Goal: Task Accomplishment & Management: Manage account settings

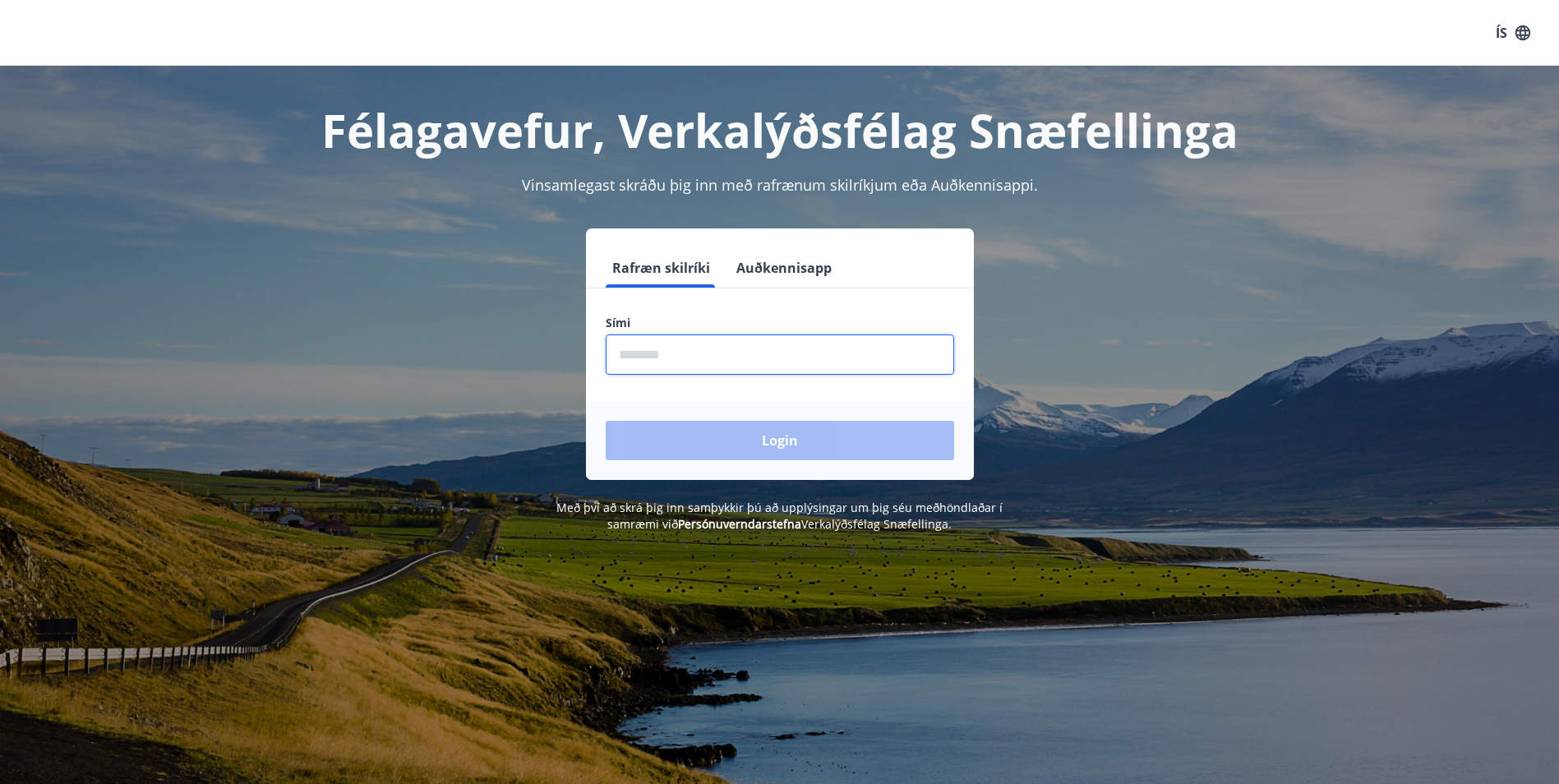
click at [693, 351] on input "phone" at bounding box center [780, 354] width 348 height 40
type input "********"
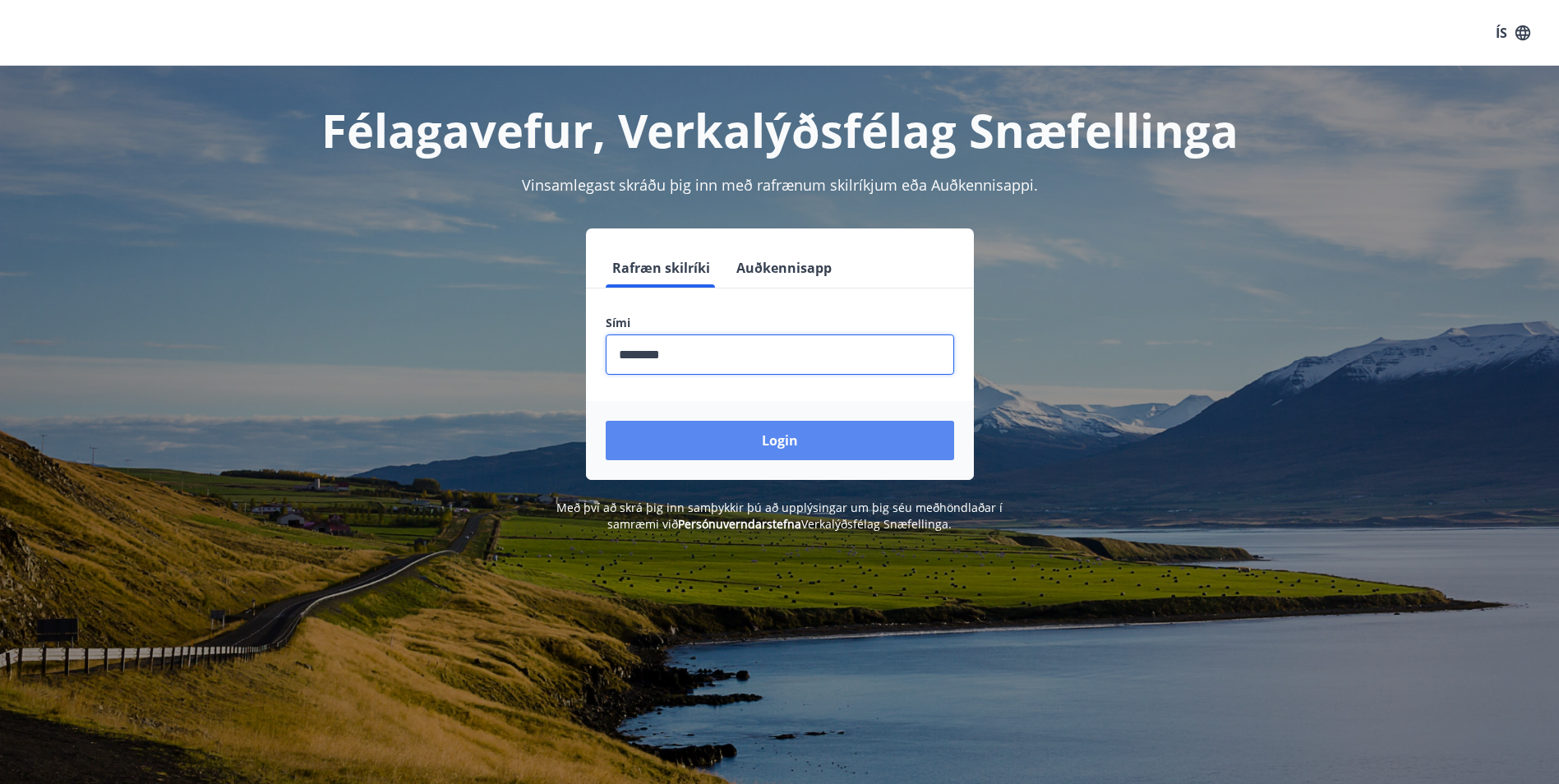
click at [777, 437] on button "Login" at bounding box center [780, 440] width 348 height 39
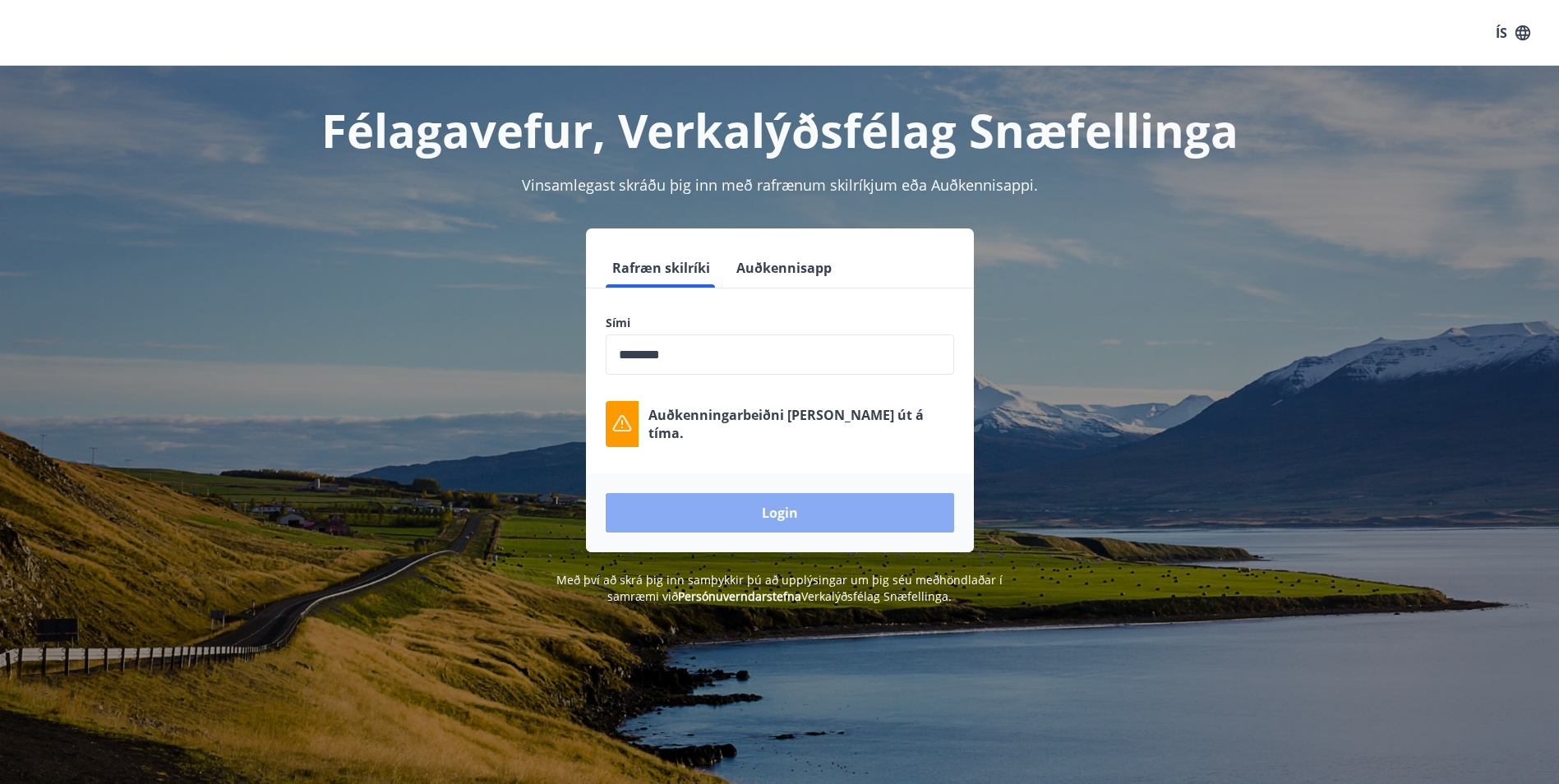
click at [788, 517] on button "Login" at bounding box center [780, 513] width 348 height 39
